Goal: Task Accomplishment & Management: Manage account settings

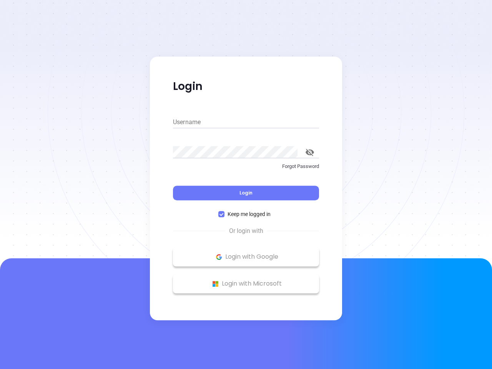
click at [246, 184] on div "Login" at bounding box center [246, 188] width 146 height 24
click at [246, 122] on input "Username" at bounding box center [246, 122] width 146 height 12
click at [310, 152] on icon "toggle password visibility" at bounding box center [310, 152] width 8 height 7
click at [246, 193] on span "Login" at bounding box center [245, 192] width 13 height 7
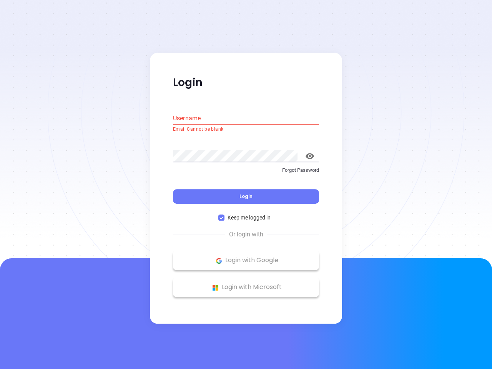
click at [246, 214] on span "Keep me logged in" at bounding box center [248, 218] width 49 height 8
click at [224, 215] on input "Keep me logged in" at bounding box center [221, 218] width 6 height 6
checkbox input "false"
click at [246, 257] on p "Login with Google" at bounding box center [246, 261] width 138 height 12
click at [246, 284] on p "Login with Microsoft" at bounding box center [246, 288] width 138 height 12
